Goal: Information Seeking & Learning: Learn about a topic

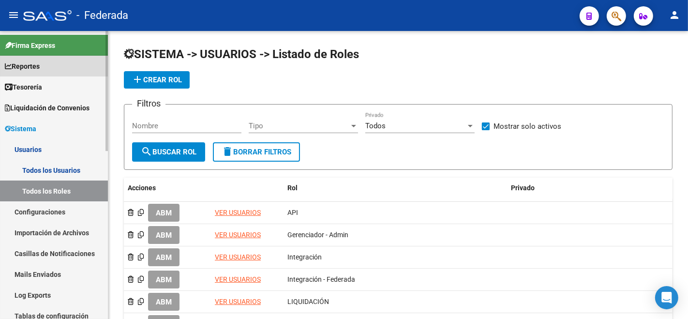
click at [28, 71] on span "Reportes" at bounding box center [22, 66] width 35 height 11
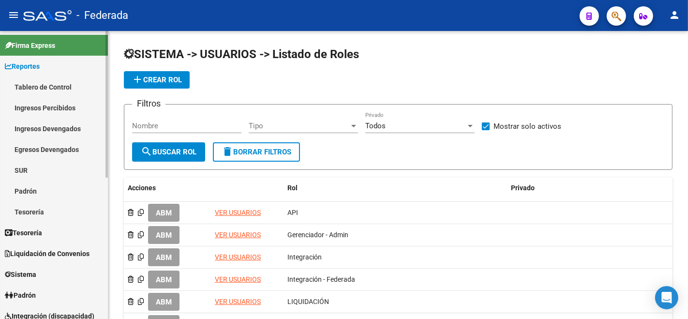
click at [38, 85] on link "Tablero de Control" at bounding box center [54, 86] width 108 height 21
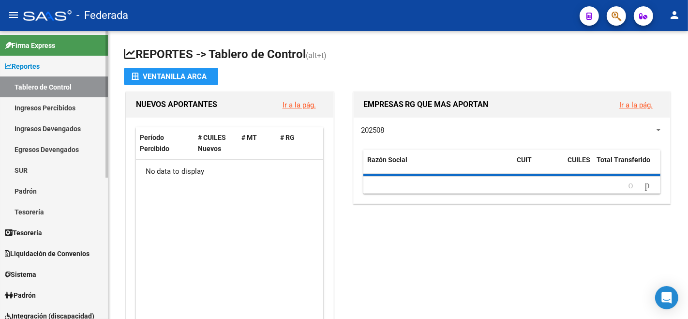
click at [47, 103] on link "Ingresos Percibidos" at bounding box center [54, 107] width 108 height 21
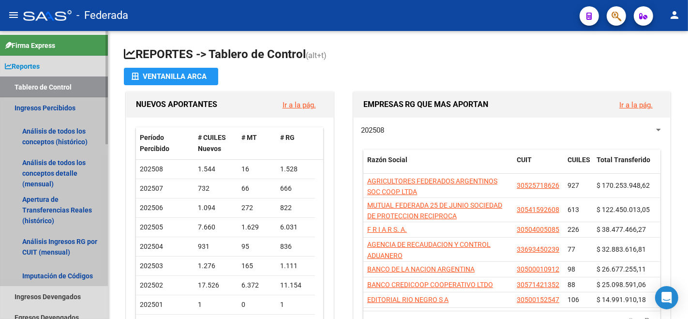
click at [47, 103] on link "Ingresos Percibidos" at bounding box center [54, 107] width 108 height 21
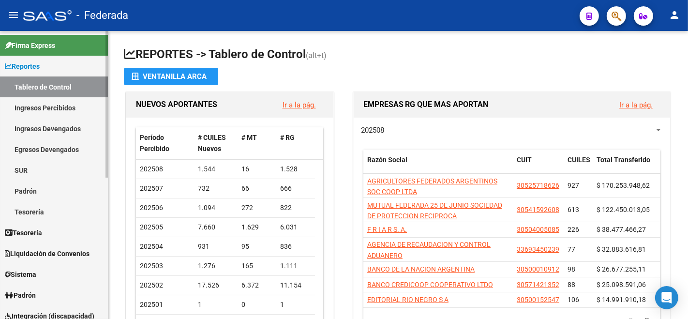
click at [47, 103] on link "Ingresos Percibidos" at bounding box center [54, 107] width 108 height 21
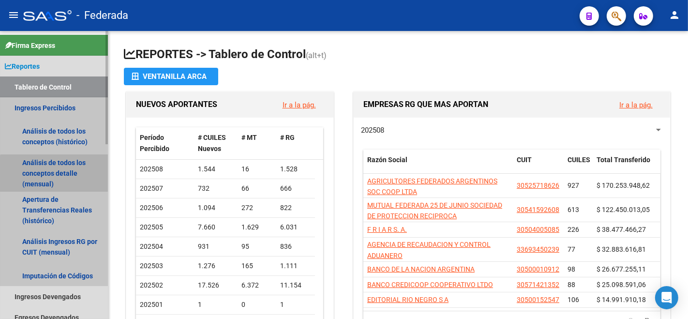
click at [55, 180] on link "Análisis de todos los conceptos detalle (mensual)" at bounding box center [54, 173] width 108 height 37
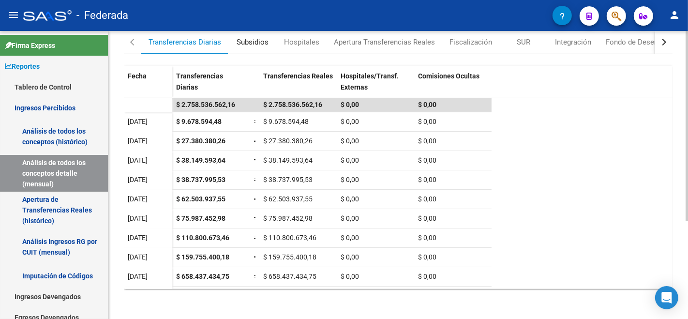
click at [245, 32] on div "Subsidios" at bounding box center [252, 41] width 48 height 23
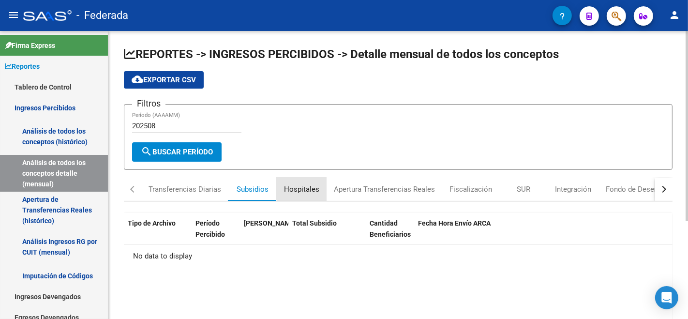
drag, startPoint x: 308, startPoint y: 185, endPoint x: 366, endPoint y: 189, distance: 58.2
click at [309, 187] on div "Hospitales" at bounding box center [301, 189] width 35 height 11
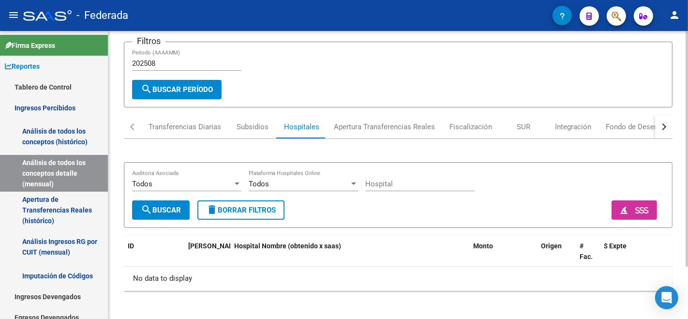
scroll to position [63, 0]
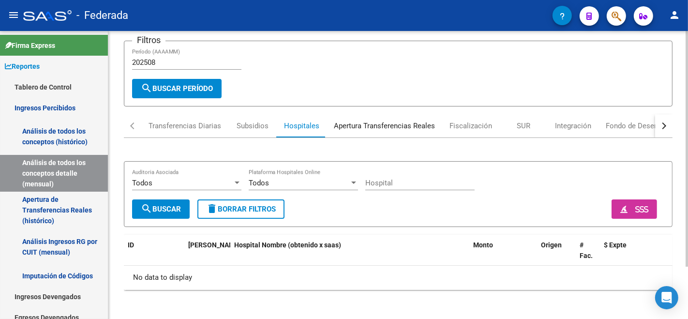
click at [389, 122] on div "Apertura Transferencias Reales" at bounding box center [384, 125] width 101 height 11
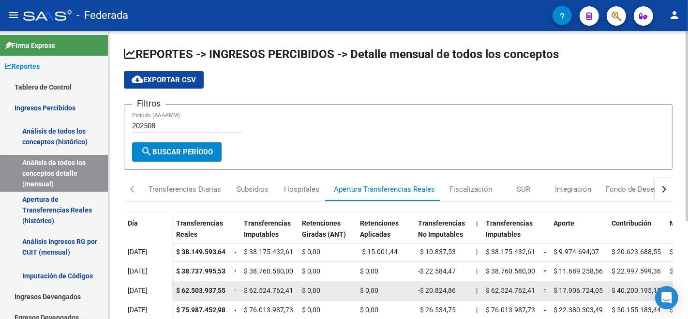
scroll to position [62, 0]
